Goal: Task Accomplishment & Management: Manage account settings

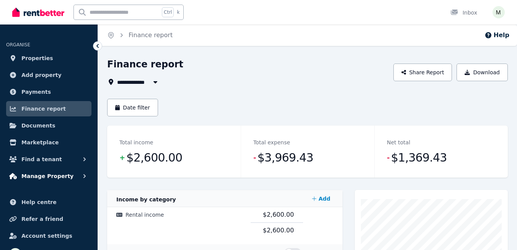
click at [45, 175] on span "Manage Property" at bounding box center [47, 175] width 52 height 9
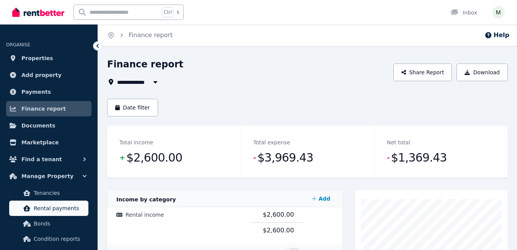
click at [58, 210] on span "Rental payments" at bounding box center [60, 208] width 52 height 9
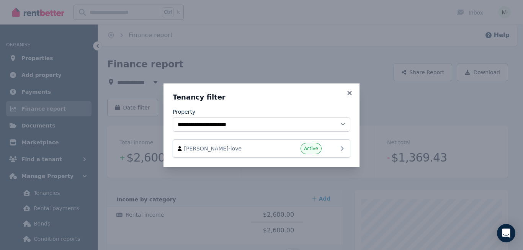
click at [312, 147] on span "Active" at bounding box center [311, 148] width 14 height 6
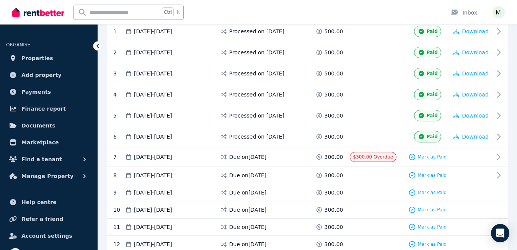
scroll to position [191, 0]
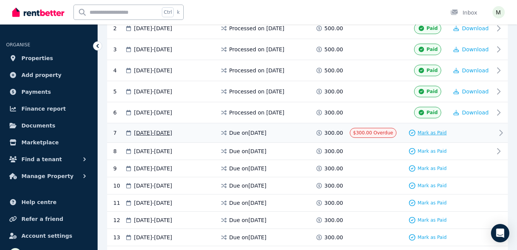
click at [426, 131] on span "Mark as Paid" at bounding box center [432, 133] width 29 height 6
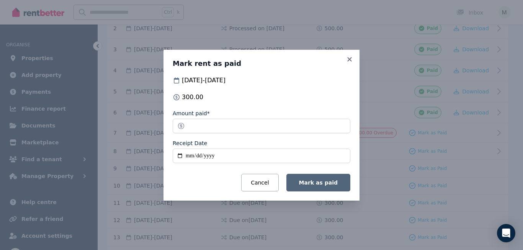
click at [306, 183] on span "Mark as paid" at bounding box center [318, 183] width 39 height 6
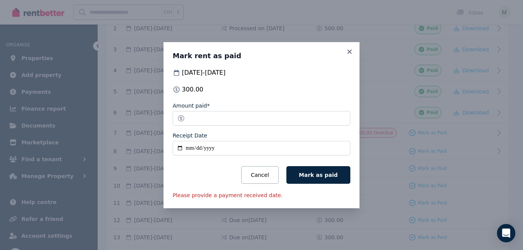
click at [218, 147] on input "Receipt Date" at bounding box center [262, 148] width 178 height 15
click at [189, 146] on input "Receipt Date" at bounding box center [262, 148] width 178 height 15
type input "**********"
click at [318, 172] on span "Mark as paid" at bounding box center [318, 175] width 39 height 6
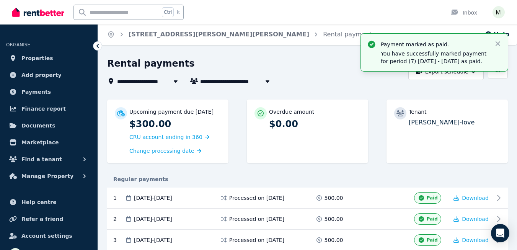
scroll to position [0, 0]
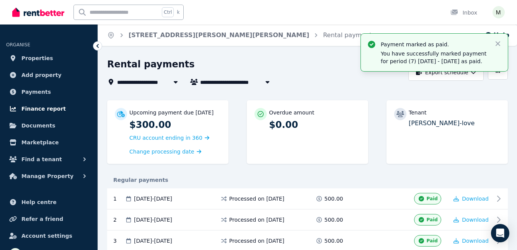
click at [35, 110] on span "Finance report" at bounding box center [43, 108] width 44 height 9
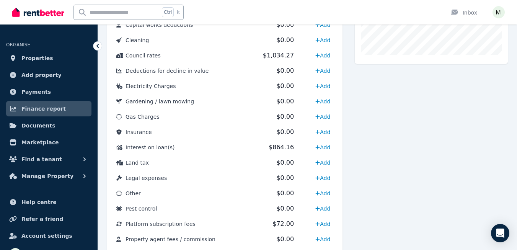
scroll to position [305, 0]
click at [149, 149] on span "Interest on loan(s)" at bounding box center [150, 147] width 49 height 6
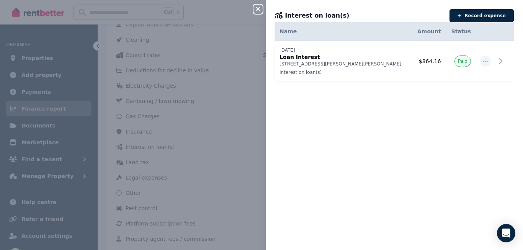
click at [258, 7] on icon "button" at bounding box center [257, 9] width 9 height 6
